Goal: Contribute content: Contribute content

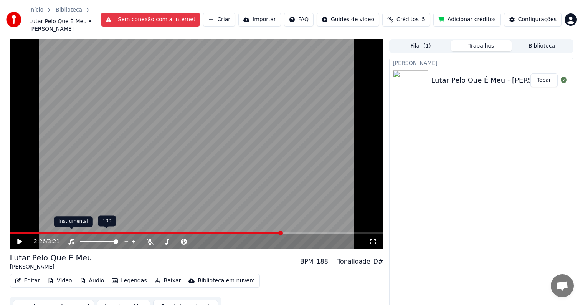
click at [70, 238] on div at bounding box center [103, 242] width 70 height 8
drag, startPoint x: 112, startPoint y: 235, endPoint x: 106, endPoint y: 233, distance: 6.2
click at [106, 238] on div at bounding box center [106, 242] width 62 height 8
click at [28, 238] on icon at bounding box center [25, 241] width 18 height 6
click at [8, 225] on div "2:26 / 3:21 Lutar Pelo Que É Meu [PERSON_NAME] BPM 188 Tonalidade D# Editar Víd…" at bounding box center [292, 178] width 576 height 278
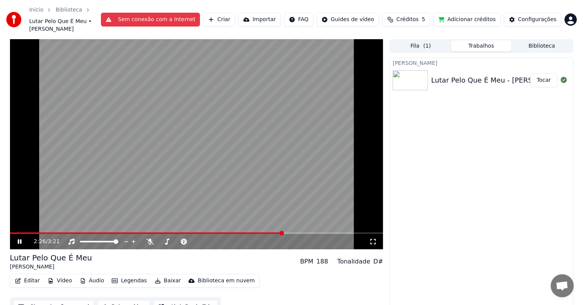
click at [14, 232] on span at bounding box center [146, 233] width 273 height 2
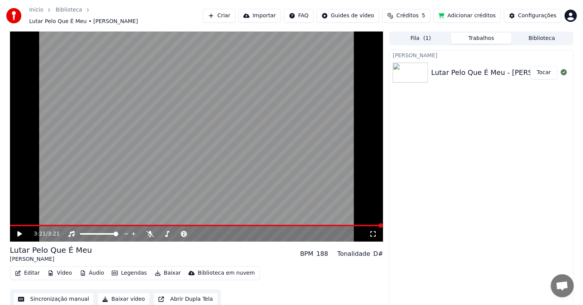
click at [413, 12] on span "Créditos" at bounding box center [408, 16] width 22 height 8
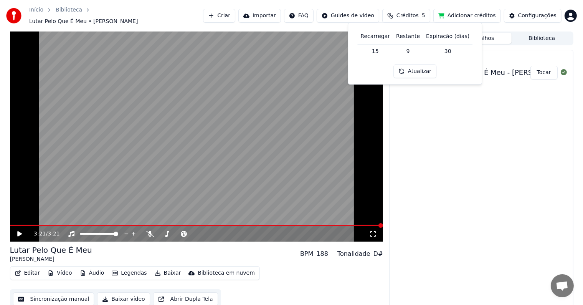
click at [472, 14] on button "Adicionar créditos" at bounding box center [468, 16] width 68 height 14
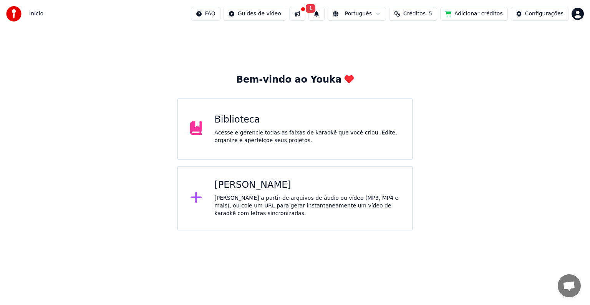
click at [302, 116] on div "Biblioteca" at bounding box center [306, 120] width 185 height 12
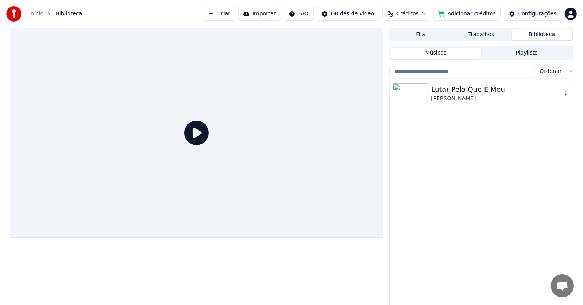
click at [568, 93] on icon "button" at bounding box center [567, 93] width 8 height 6
click at [568, 89] on button "button" at bounding box center [567, 93] width 8 height 9
click at [564, 90] on icon "button" at bounding box center [567, 93] width 8 height 6
click at [564, 89] on button "button" at bounding box center [567, 93] width 8 height 9
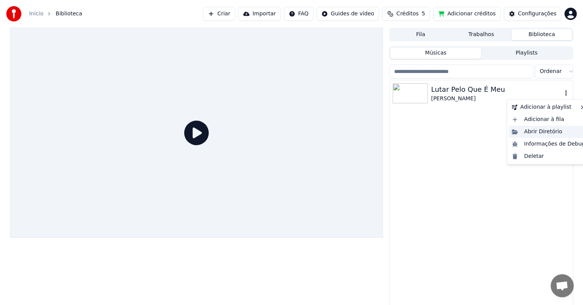
click at [547, 133] on div "Abrir Diretório" at bounding box center [548, 132] width 79 height 12
click at [570, 95] on icon "button" at bounding box center [567, 93] width 8 height 6
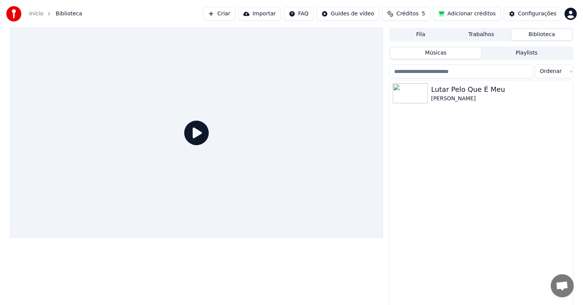
click at [223, 137] on div at bounding box center [197, 133] width 374 height 210
drag, startPoint x: 191, startPoint y: 138, endPoint x: 205, endPoint y: 134, distance: 14.1
click at [191, 139] on icon at bounding box center [196, 133] width 25 height 25
click at [558, 96] on div "[PERSON_NAME]" at bounding box center [496, 99] width 131 height 8
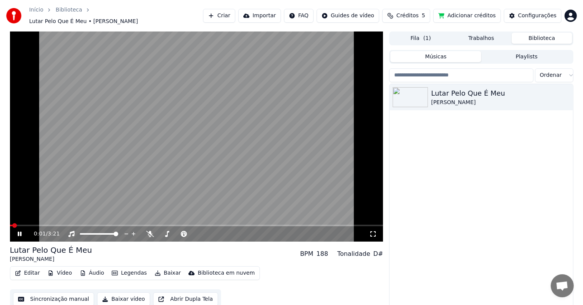
click at [18, 232] on icon at bounding box center [20, 234] width 4 height 5
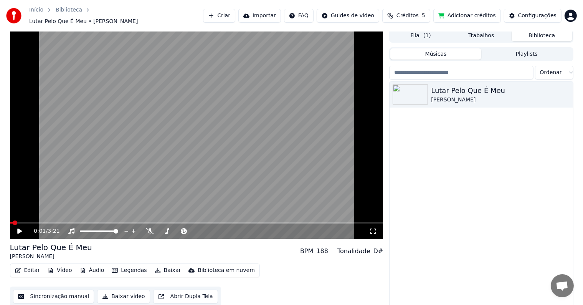
scroll to position [3, 0]
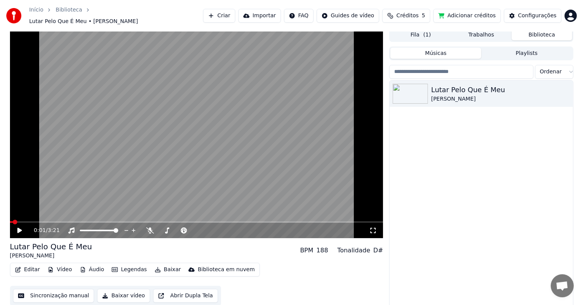
click at [30, 267] on button "Editar" at bounding box center [27, 269] width 31 height 11
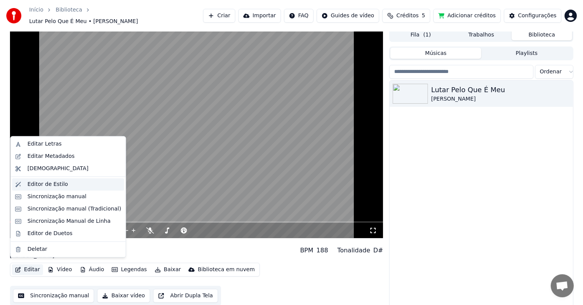
click at [47, 185] on div "Editor de Estilo" at bounding box center [47, 184] width 41 height 8
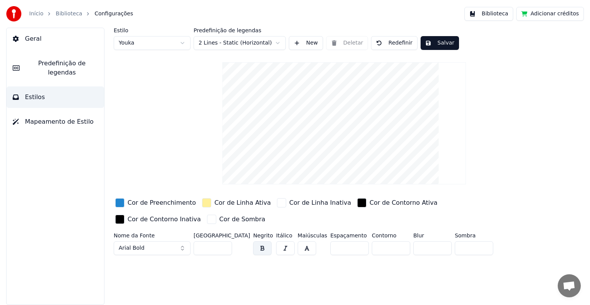
click at [69, 117] on span "Mapeamento de Estilo" at bounding box center [59, 121] width 69 height 9
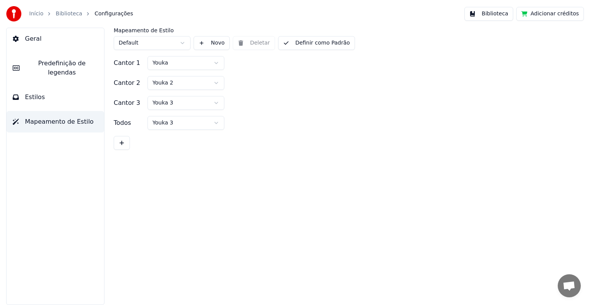
click at [71, 70] on button "Predefinição de legendas" at bounding box center [56, 68] width 98 height 31
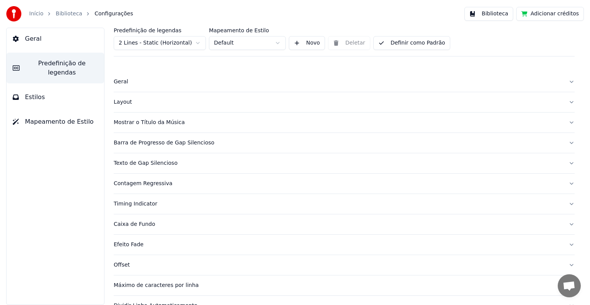
click at [69, 86] on button "Estilos" at bounding box center [56, 97] width 98 height 22
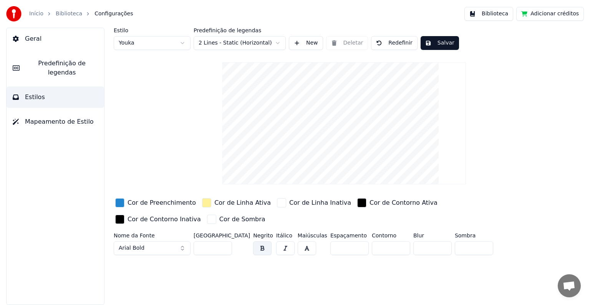
click at [70, 117] on span "Mapeamento de Estilo" at bounding box center [59, 121] width 69 height 9
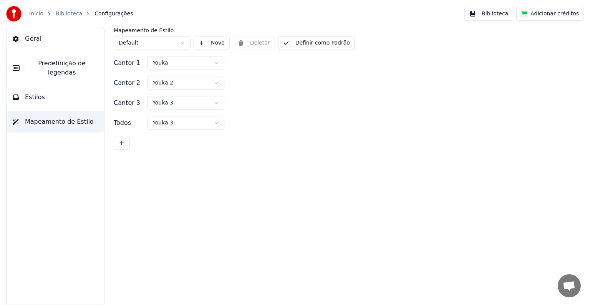
click at [72, 11] on link "Biblioteca" at bounding box center [69, 14] width 26 height 8
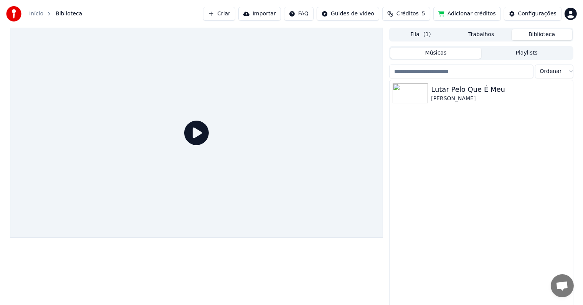
click at [200, 130] on icon at bounding box center [196, 133] width 25 height 25
click at [541, 93] on div "Lutar Pelo Que É Meu" at bounding box center [496, 89] width 131 height 11
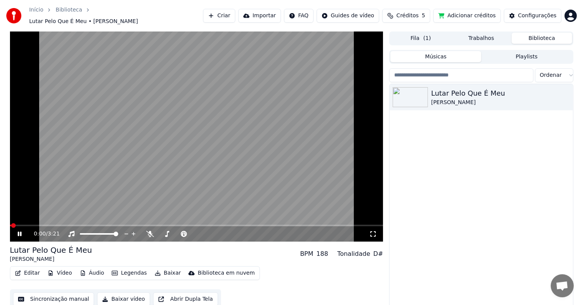
click at [16, 231] on icon at bounding box center [25, 234] width 18 height 6
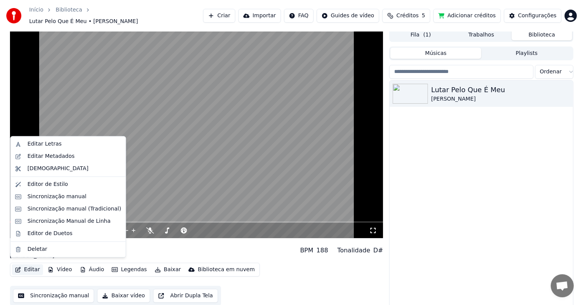
click at [25, 267] on button "Editar" at bounding box center [27, 269] width 31 height 11
click at [65, 153] on div "Editar Metadados" at bounding box center [50, 156] width 47 height 8
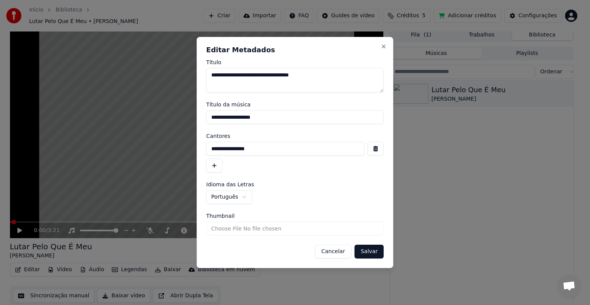
click at [220, 232] on input "Thumbnail" at bounding box center [294, 229] width 177 height 14
type input "**********"
click at [375, 248] on button "Salvar" at bounding box center [368, 252] width 29 height 14
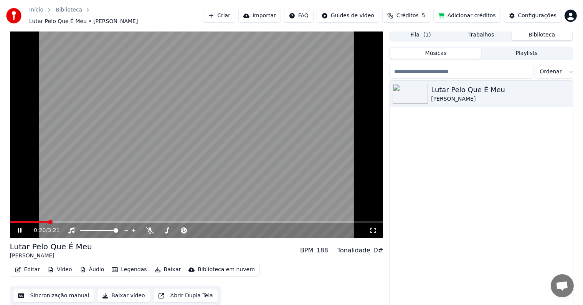
click at [20, 228] on icon at bounding box center [20, 230] width 4 height 5
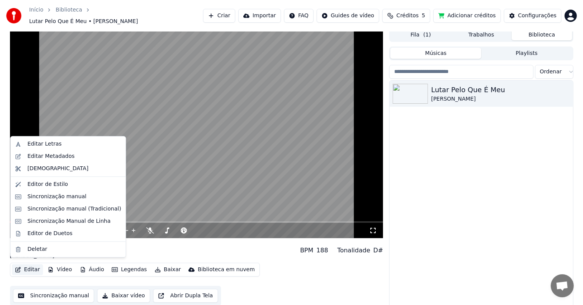
click at [33, 266] on button "Editar" at bounding box center [27, 269] width 31 height 11
click at [64, 157] on div "Editar Metadados" at bounding box center [50, 156] width 47 height 8
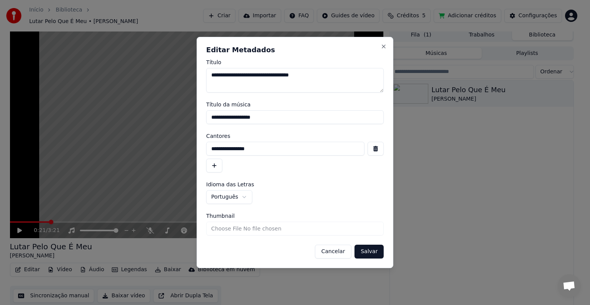
click at [261, 235] on input "Thumbnail" at bounding box center [294, 229] width 177 height 14
type input "**********"
click at [378, 253] on button "Salvar" at bounding box center [368, 252] width 29 height 14
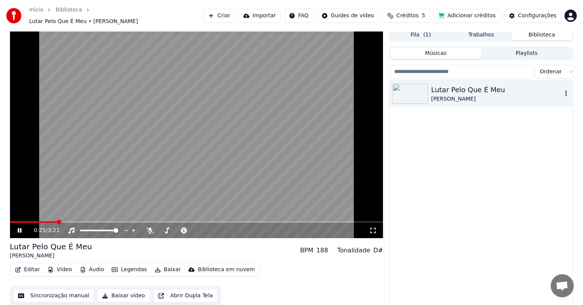
click at [408, 90] on img at bounding box center [410, 94] width 35 height 20
click at [565, 90] on icon "button" at bounding box center [567, 93] width 8 height 6
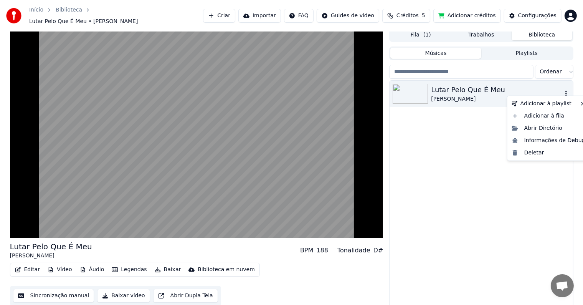
click at [565, 90] on icon "button" at bounding box center [567, 93] width 8 height 6
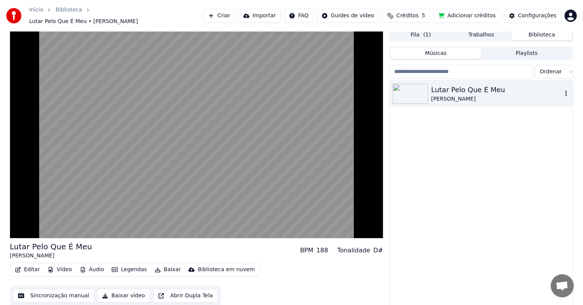
click at [565, 90] on icon "button" at bounding box center [567, 93] width 8 height 6
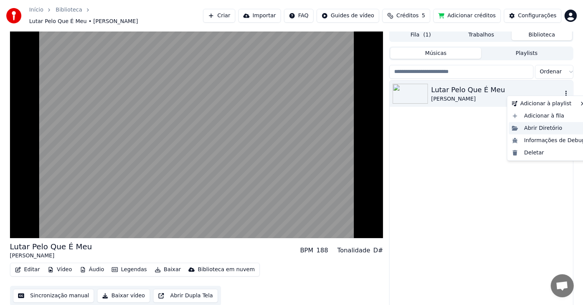
click at [551, 127] on div "Abrir Diretório" at bounding box center [548, 128] width 79 height 12
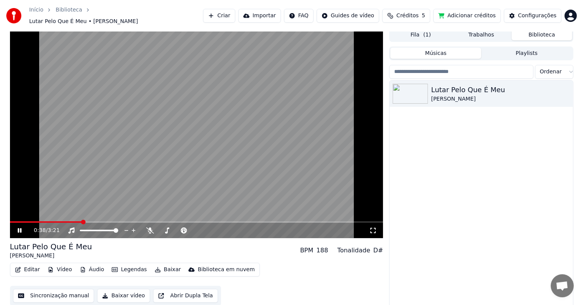
click at [15, 216] on video at bounding box center [197, 133] width 374 height 210
click at [13, 221] on span at bounding box center [12, 222] width 4 height 2
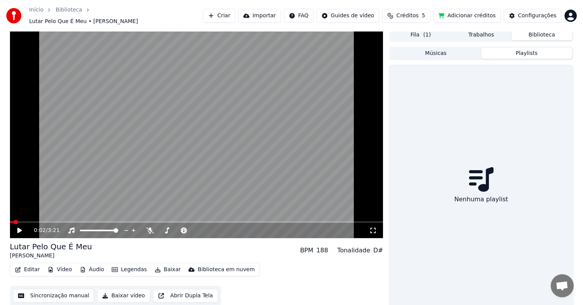
click at [532, 48] on button "Playlists" at bounding box center [527, 53] width 91 height 11
click at [444, 48] on button "Músicas" at bounding box center [436, 53] width 91 height 11
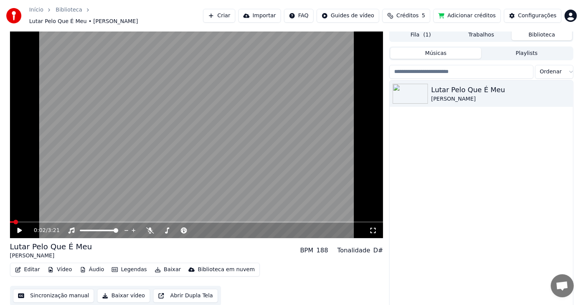
click at [442, 33] on button "Fila ( 1 )" at bounding box center [421, 34] width 61 height 11
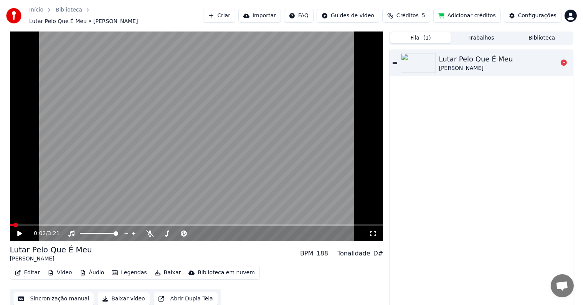
click at [492, 65] on div "[PERSON_NAME]" at bounding box center [476, 69] width 74 height 8
click at [267, 155] on video at bounding box center [197, 136] width 374 height 210
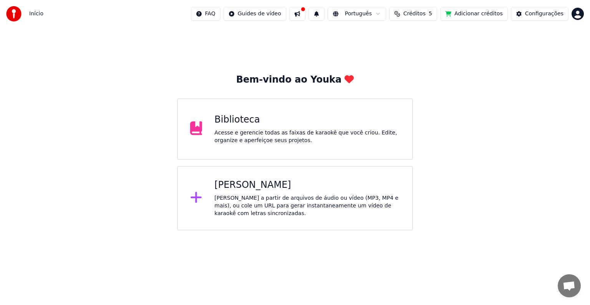
click at [254, 129] on div "Acesse e gerencie todas as faixas de karaokê que você criou. Edite, organize e …" at bounding box center [306, 136] width 185 height 15
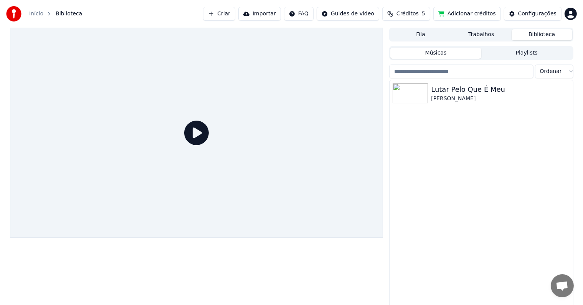
click at [196, 132] on icon at bounding box center [196, 133] width 25 height 25
click at [504, 92] on div "Lutar Pelo Que É Meu" at bounding box center [496, 89] width 131 height 11
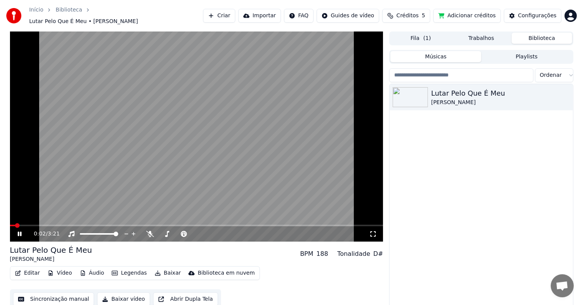
click at [18, 232] on icon at bounding box center [20, 234] width 4 height 5
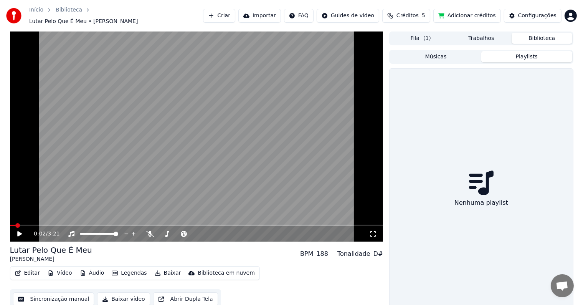
click at [510, 55] on button "Playlists" at bounding box center [527, 56] width 91 height 11
click at [483, 54] on button "Playlists" at bounding box center [527, 56] width 91 height 11
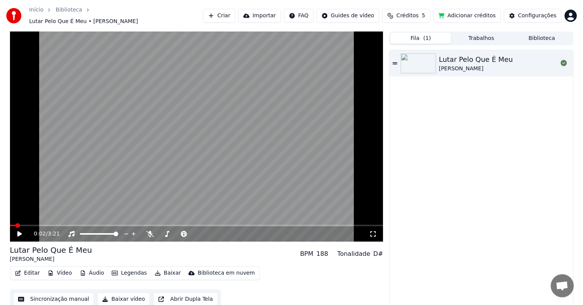
click at [438, 40] on button "Fila ( 1 )" at bounding box center [421, 38] width 61 height 11
click at [435, 36] on button "Fila ( 1 )" at bounding box center [421, 38] width 61 height 11
click at [563, 60] on icon at bounding box center [564, 63] width 6 height 6
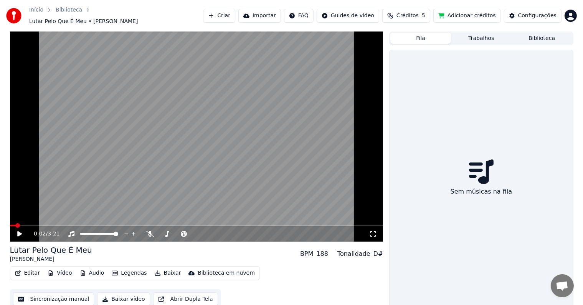
click at [38, 14] on link "Início" at bounding box center [36, 10] width 14 height 8
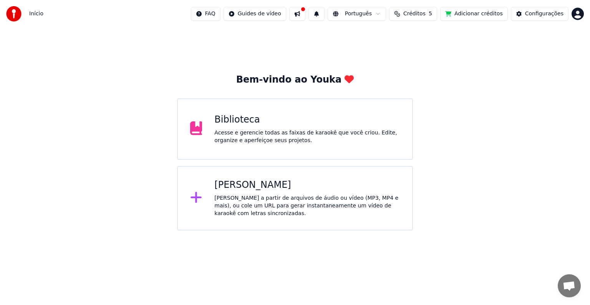
click at [226, 103] on div "Biblioteca Acesse e gerencie todas as faixas de karaokê que você criou. Edite, …" at bounding box center [295, 128] width 236 height 61
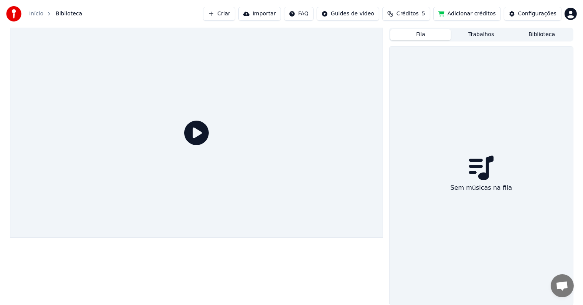
click at [243, 114] on div at bounding box center [197, 133] width 374 height 210
drag, startPoint x: 472, startPoint y: 26, endPoint x: 475, endPoint y: 32, distance: 6.9
click at [472, 26] on div "Início Biblioteca Criar Importar FAQ Guides de vídeo Créditos 5 Adicionar crédi…" at bounding box center [291, 14] width 583 height 28
click at [475, 33] on button "Trabalhos" at bounding box center [481, 34] width 61 height 11
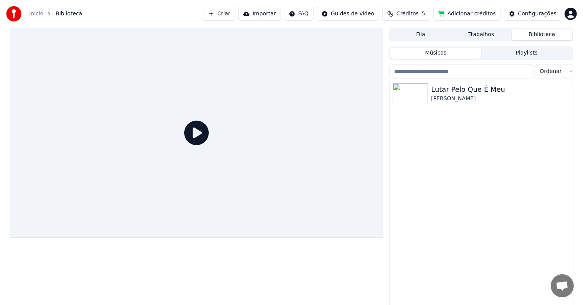
click at [535, 32] on button "Biblioteca" at bounding box center [542, 34] width 61 height 11
click at [567, 89] on button "button" at bounding box center [567, 93] width 8 height 9
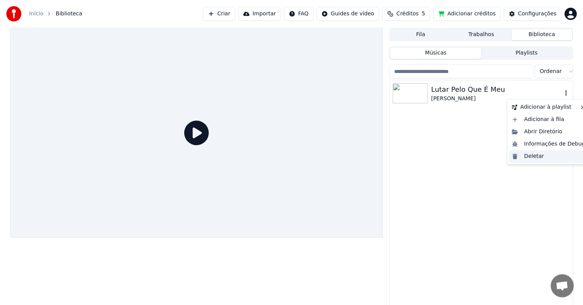
click at [537, 157] on div "Deletar" at bounding box center [548, 156] width 79 height 12
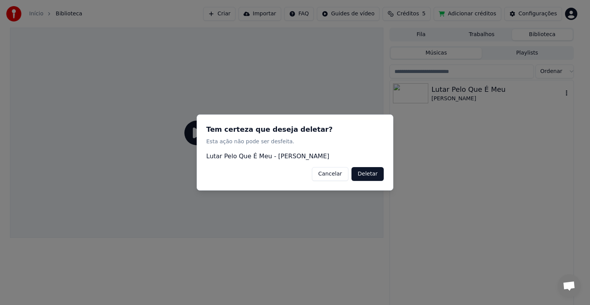
click at [371, 174] on button "Deletar" at bounding box center [367, 174] width 32 height 14
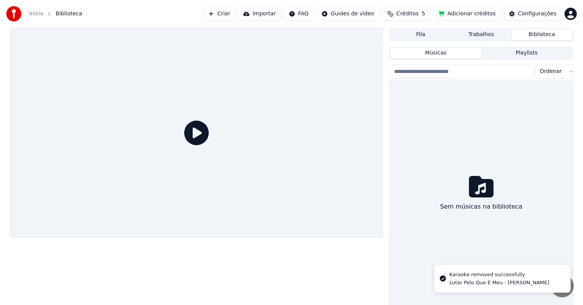
click at [36, 14] on link "Início" at bounding box center [36, 14] width 14 height 8
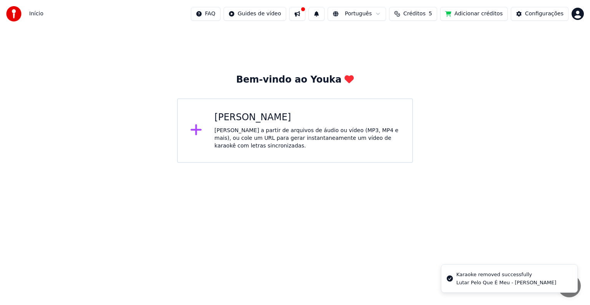
click at [195, 134] on icon at bounding box center [195, 129] width 11 height 11
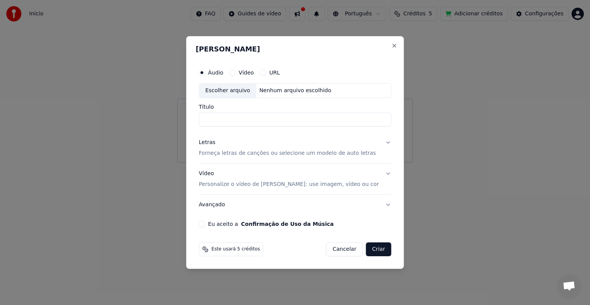
click at [248, 92] on div "Escolher arquivo" at bounding box center [227, 91] width 57 height 14
drag, startPoint x: 251, startPoint y: 120, endPoint x: 202, endPoint y: 116, distance: 48.9
click at [204, 117] on input "**********" at bounding box center [295, 120] width 192 height 14
click at [250, 117] on input "**********" at bounding box center [295, 120] width 192 height 14
click at [248, 120] on input "**********" at bounding box center [295, 120] width 192 height 14
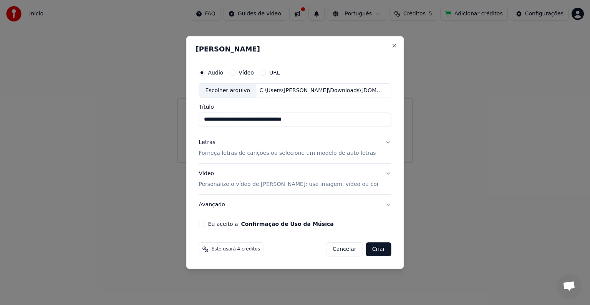
type input "**********"
click at [277, 154] on p "Forneça letras de canções ou selecione um modelo de auto letras" at bounding box center [287, 153] width 177 height 8
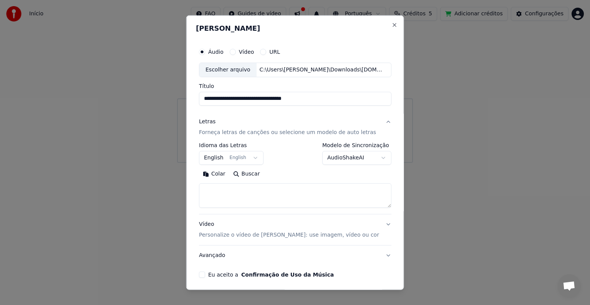
click at [242, 163] on body "**********" at bounding box center [295, 81] width 590 height 163
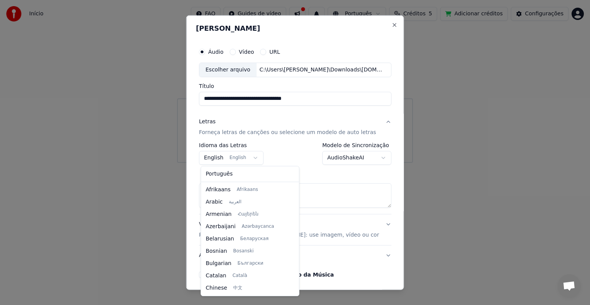
scroll to position [61, 0]
click at [246, 158] on body "**********" at bounding box center [295, 81] width 590 height 163
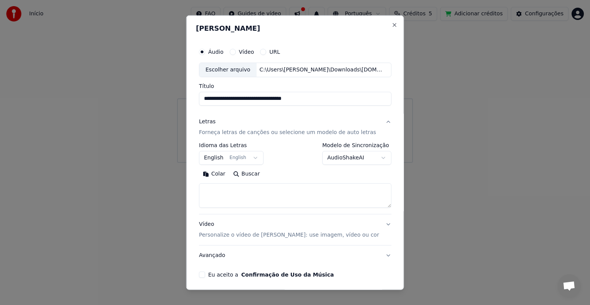
click at [246, 158] on button "English English" at bounding box center [231, 158] width 65 height 14
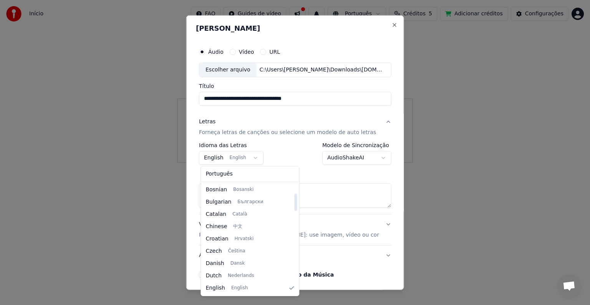
select select "**"
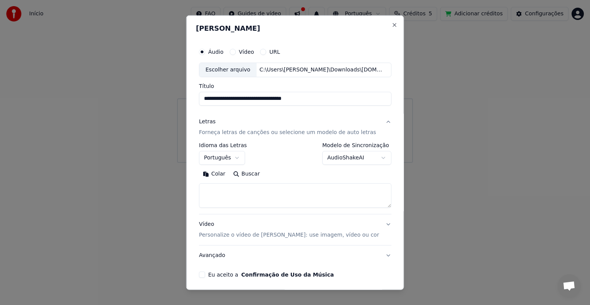
drag, startPoint x: 350, startPoint y: 170, endPoint x: 355, endPoint y: 163, distance: 8.5
click at [350, 169] on div "Colar Buscar" at bounding box center [295, 174] width 192 height 12
click at [358, 161] on body "**********" at bounding box center [295, 81] width 590 height 163
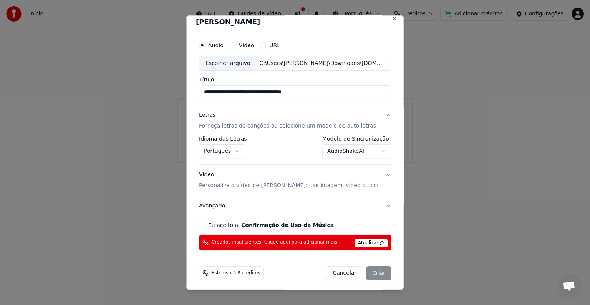
scroll to position [8, 0]
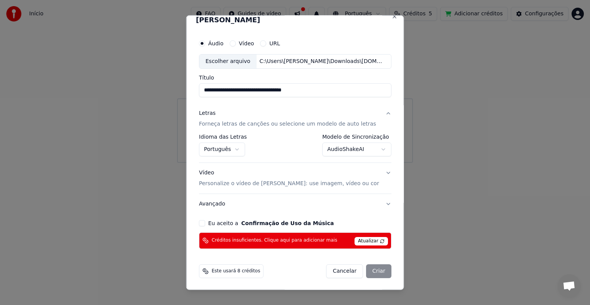
click at [356, 151] on body "**********" at bounding box center [295, 81] width 590 height 163
click at [366, 143] on body "**********" at bounding box center [295, 81] width 590 height 163
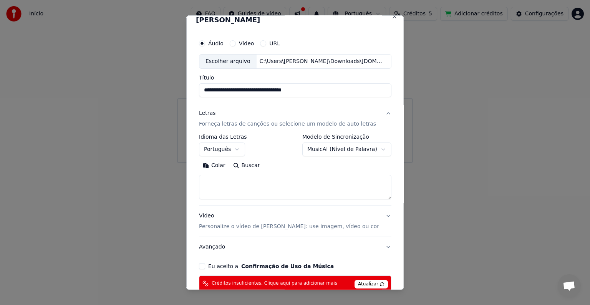
click at [343, 152] on body "**********" at bounding box center [295, 81] width 590 height 163
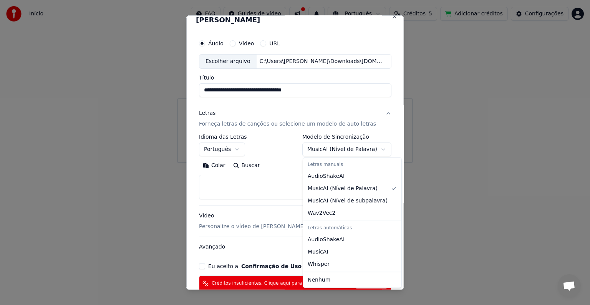
select select "**********"
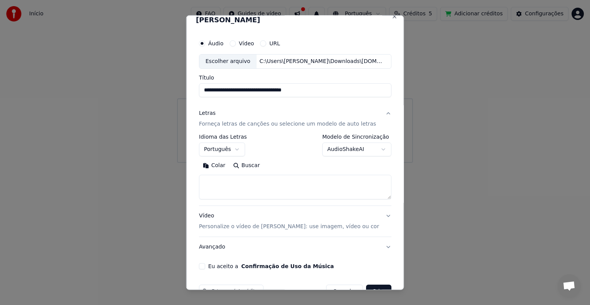
click at [258, 183] on textarea at bounding box center [295, 187] width 192 height 25
click at [253, 168] on button "Buscar" at bounding box center [246, 165] width 35 height 12
type textarea "**********"
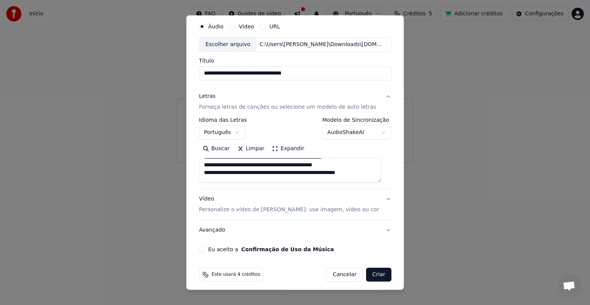
scroll to position [29, 0]
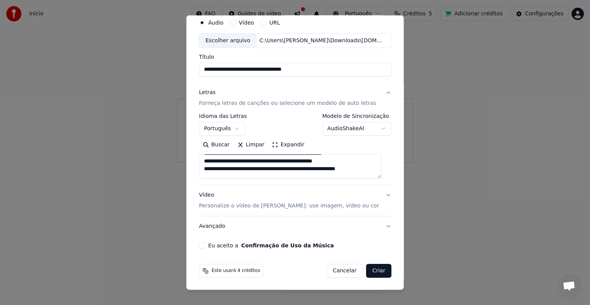
click at [376, 195] on button "Vídeo Personalize o vídeo de karaokê: use imagem, vídeo ou cor" at bounding box center [295, 200] width 192 height 31
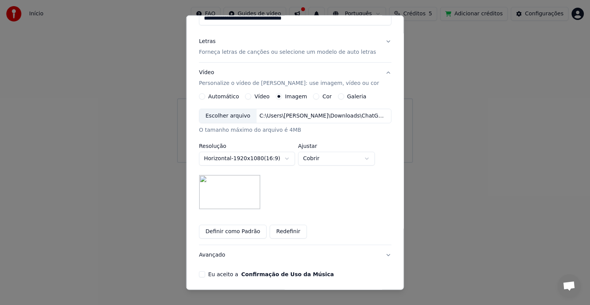
scroll to position [68, 0]
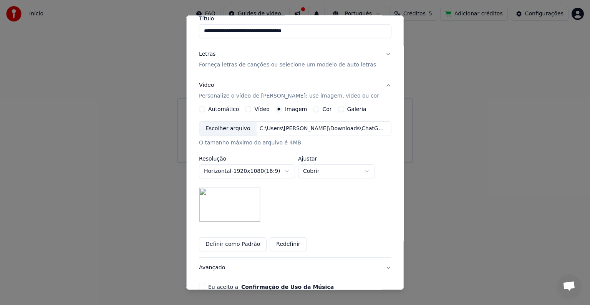
click at [250, 202] on img at bounding box center [229, 204] width 61 height 35
click at [235, 197] on img at bounding box center [229, 204] width 61 height 35
click at [240, 129] on div "Escolher arquivo" at bounding box center [227, 129] width 57 height 14
click at [294, 245] on button "Redefinir" at bounding box center [288, 244] width 37 height 14
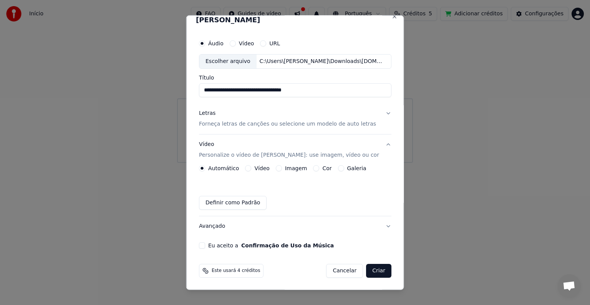
click at [351, 204] on div "Definir como Padrão" at bounding box center [295, 203] width 192 height 14
click at [265, 171] on div "Automático Vídeo Imagem Cor Galeria Definir como Padrão" at bounding box center [295, 187] width 192 height 45
click at [279, 169] on button "Imagem" at bounding box center [278, 168] width 6 height 6
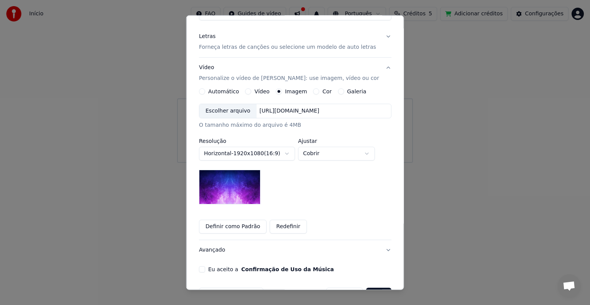
scroll to position [47, 0]
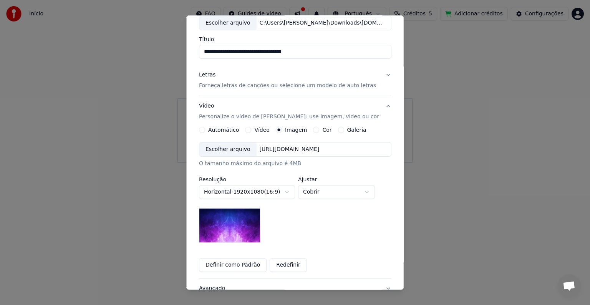
click at [238, 147] on div "Escolher arquivo" at bounding box center [227, 149] width 57 height 14
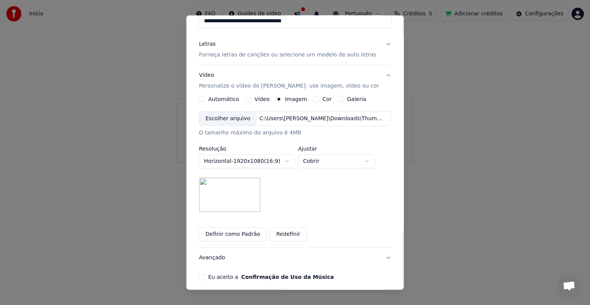
scroll to position [109, 0]
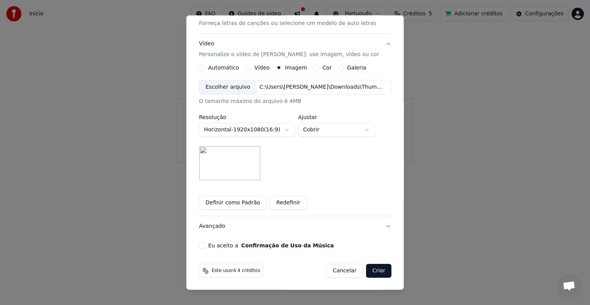
click at [196, 245] on div "**********" at bounding box center [295, 152] width 218 height 275
click at [204, 244] on button "Eu aceito a Confirmação de Uso da Música" at bounding box center [202, 245] width 6 height 6
click at [372, 268] on button "Criar" at bounding box center [378, 271] width 25 height 14
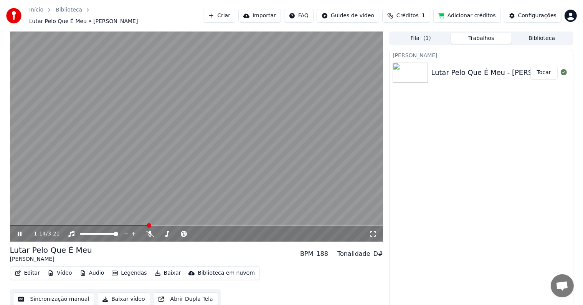
click at [134, 220] on video at bounding box center [197, 136] width 374 height 210
click at [126, 225] on span at bounding box center [68, 226] width 117 height 2
click at [118, 225] on span at bounding box center [68, 226] width 117 height 2
click at [16, 232] on icon at bounding box center [25, 234] width 18 height 6
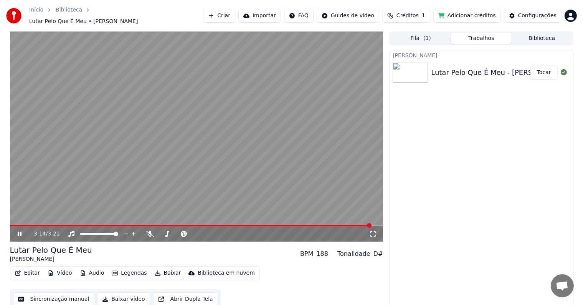
click at [17, 231] on icon at bounding box center [25, 234] width 18 height 6
